Goal: Book appointment/travel/reservation

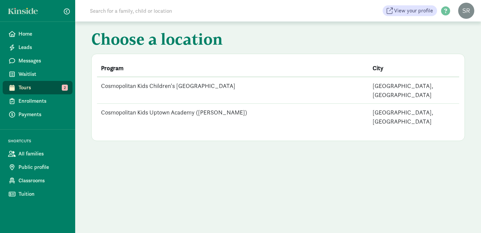
click at [184, 104] on td "Cosmopolitan Kids Uptown Academy ([PERSON_NAME])" at bounding box center [233, 117] width 272 height 27
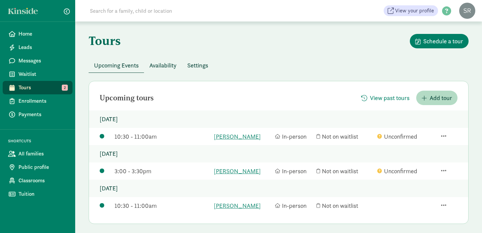
scroll to position [18, 0]
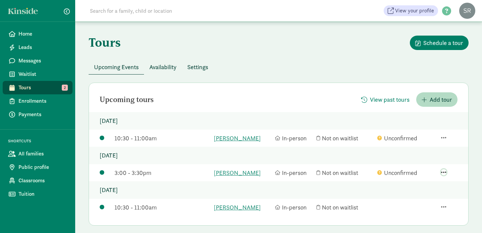
click at [444, 173] on span "button" at bounding box center [443, 172] width 5 height 6
click at [417, 121] on div "Edit tour details" at bounding box center [426, 122] width 52 height 9
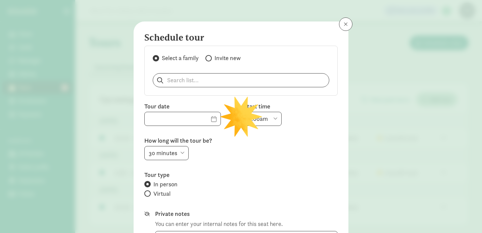
type input "[DATE]"
select select "3:00pm"
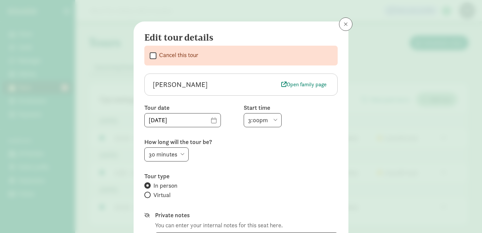
click at [154, 54] on input "Cancel this tour" at bounding box center [153, 55] width 7 height 9
checkbox input "true"
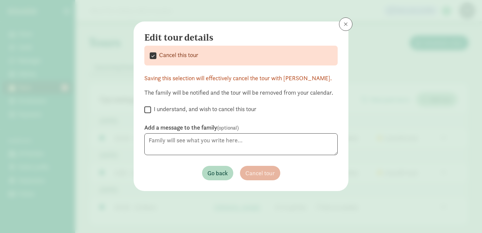
click at [147, 108] on input "I understand, and wish to cancel this tour" at bounding box center [147, 109] width 7 height 9
checkbox input "true"
click at [178, 139] on textarea at bounding box center [240, 144] width 193 height 22
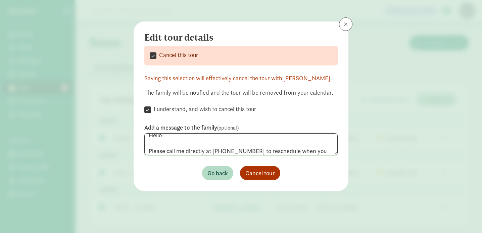
scroll to position [13, 0]
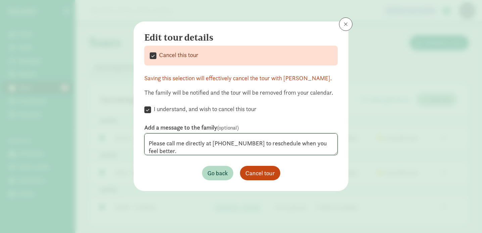
click at [311, 142] on textarea "Hello- Please call me directly at [PHONE_NUMBER] to reschedule when you feel be…" at bounding box center [240, 144] width 193 height 22
click at [330, 143] on textarea "Hello- Please call me directly at [PHONE_NUMBER] to reschedule when you are fee…" at bounding box center [240, 144] width 193 height 22
type textarea "Hello- Please call me directly at [PHONE_NUMBER] to reschedule when you are fee…"
click at [256, 174] on span "Cancel tour" at bounding box center [260, 173] width 30 height 9
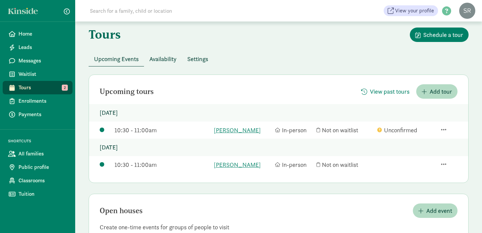
scroll to position [0, 0]
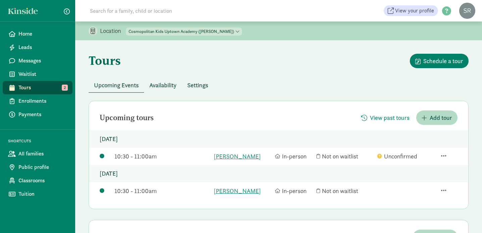
click at [165, 83] on span "Availability" at bounding box center [162, 85] width 27 height 9
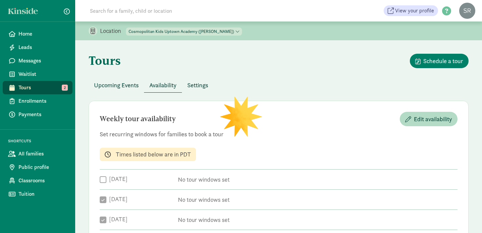
checkbox input "true"
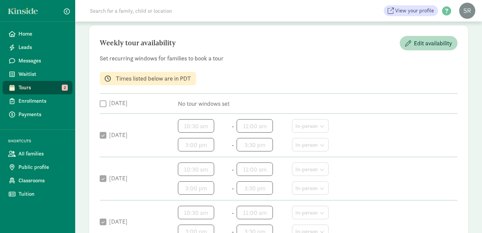
scroll to position [78, 0]
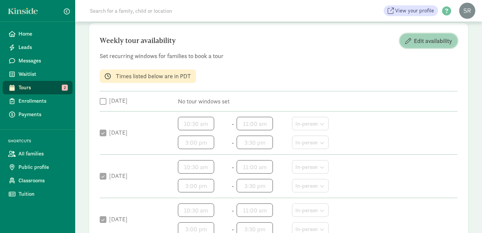
click at [433, 42] on span "Edit availability" at bounding box center [433, 40] width 38 height 9
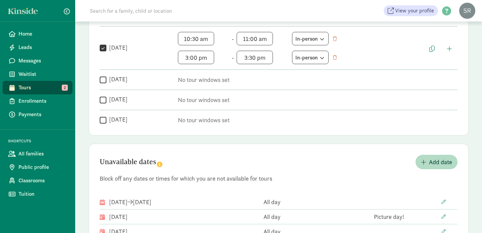
scroll to position [280, 0]
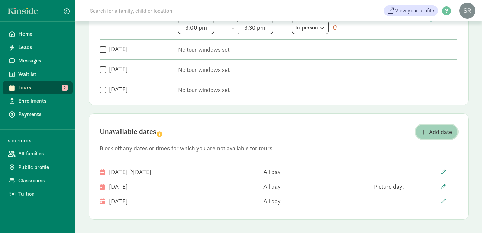
click at [431, 135] on span "Add date" at bounding box center [440, 131] width 23 height 9
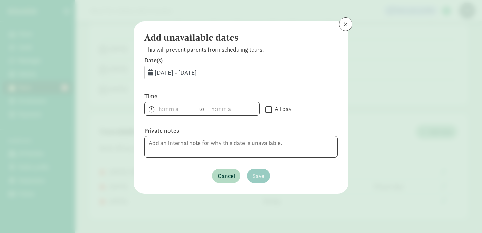
click at [197, 76] on span "[DATE] - [DATE]" at bounding box center [176, 72] width 42 height 8
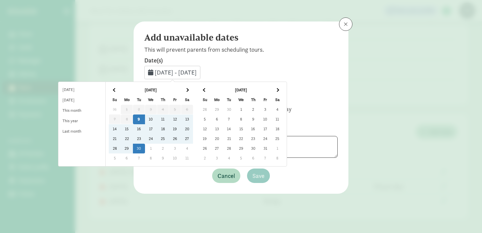
click at [157, 118] on td "10" at bounding box center [151, 119] width 12 height 10
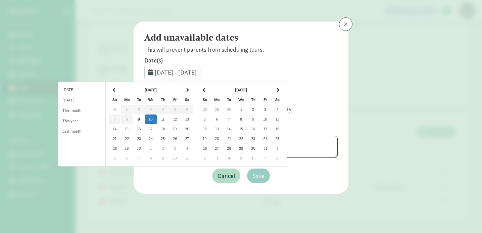
click at [157, 120] on td "10" at bounding box center [151, 119] width 12 height 10
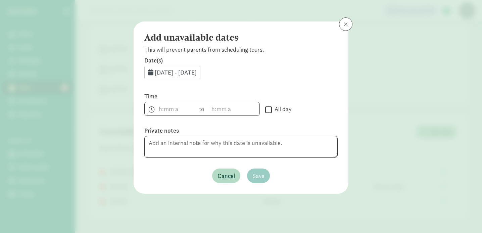
click at [269, 110] on input "All day" at bounding box center [268, 109] width 7 height 9
checkbox input "true"
click at [262, 177] on span "Save" at bounding box center [259, 175] width 12 height 9
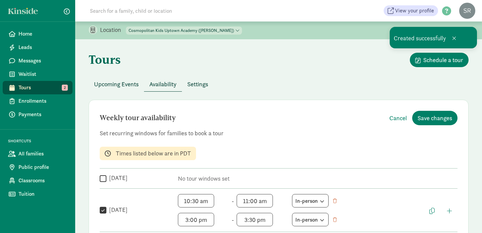
scroll to position [0, 0]
